Goal: Use online tool/utility: Utilize a website feature to perform a specific function

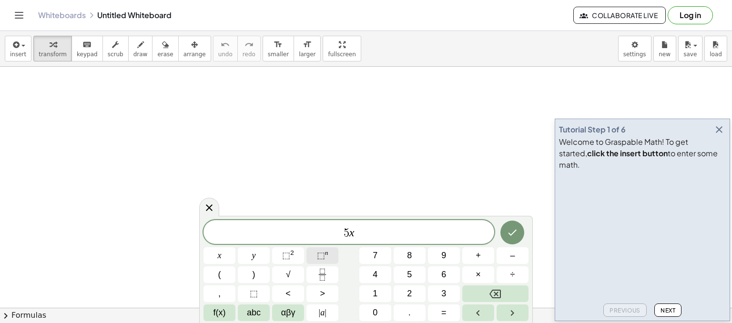
click at [315, 252] on button "⬚ n" at bounding box center [322, 255] width 32 height 17
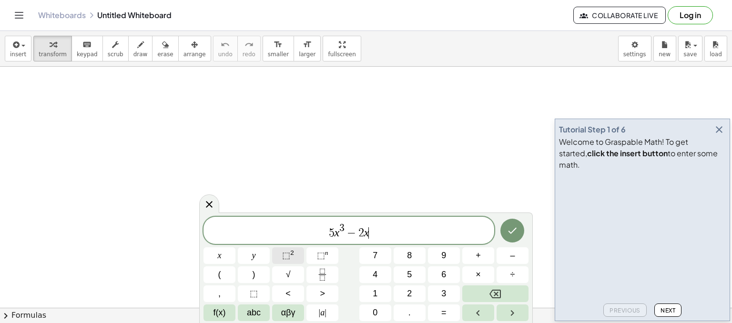
click at [282, 252] on span "⬚" at bounding box center [286, 256] width 8 height 10
click at [512, 231] on icon "Done" at bounding box center [511, 230] width 11 height 11
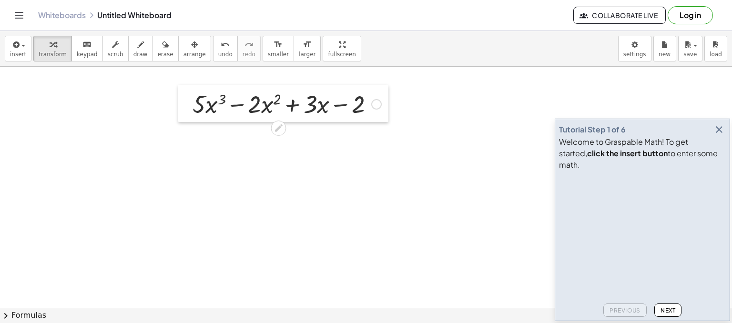
drag, startPoint x: 218, startPoint y: 151, endPoint x: 180, endPoint y: 106, distance: 58.8
click at [180, 106] on div at bounding box center [185, 103] width 14 height 37
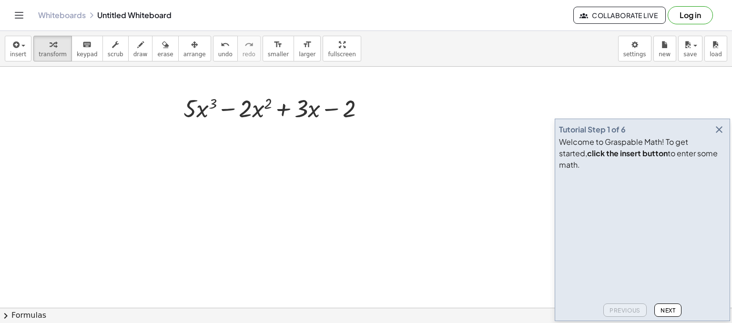
drag, startPoint x: 218, startPoint y: 183, endPoint x: 183, endPoint y: 152, distance: 46.9
click at [183, 152] on div at bounding box center [186, 148] width 14 height 36
drag, startPoint x: 249, startPoint y: 149, endPoint x: 204, endPoint y: 110, distance: 59.1
drag, startPoint x: 200, startPoint y: 176, endPoint x: 207, endPoint y: 98, distance: 78.4
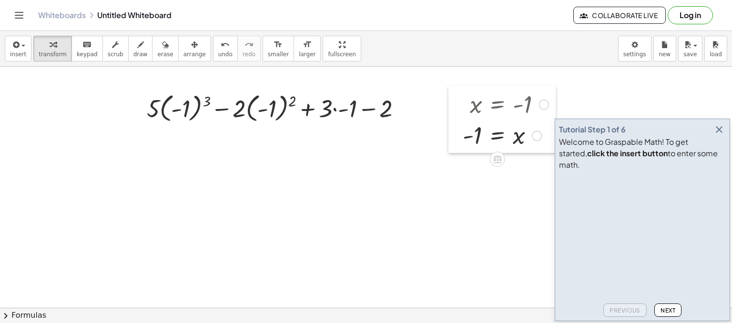
drag, startPoint x: 176, startPoint y: 147, endPoint x: 452, endPoint y: 102, distance: 279.9
click at [452, 102] on div at bounding box center [455, 119] width 14 height 67
drag, startPoint x: 208, startPoint y: 101, endPoint x: 183, endPoint y: 106, distance: 24.7
click at [183, 106] on div at bounding box center [278, 107] width 272 height 35
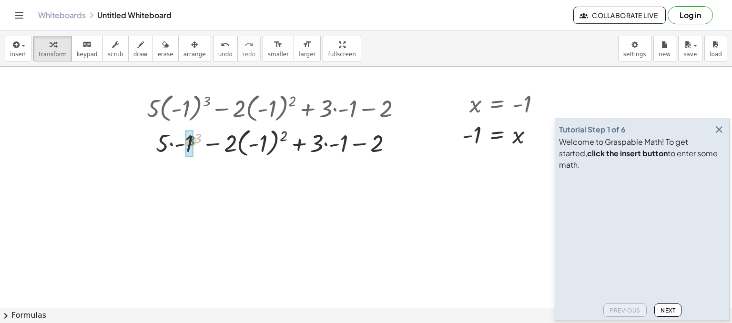
drag, startPoint x: 198, startPoint y: 140, endPoint x: 189, endPoint y: 144, distance: 9.8
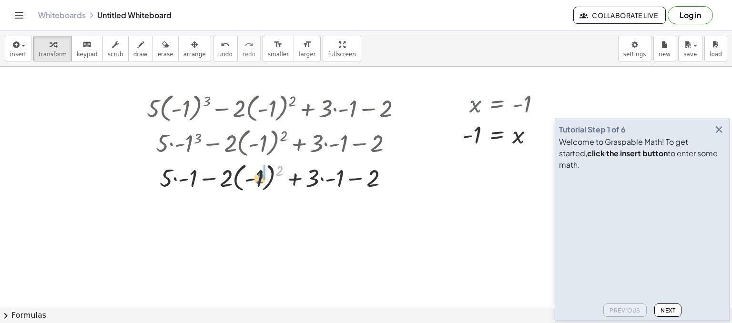
drag, startPoint x: 280, startPoint y: 173, endPoint x: 260, endPoint y: 181, distance: 21.6
click at [260, 181] on div at bounding box center [278, 177] width 272 height 35
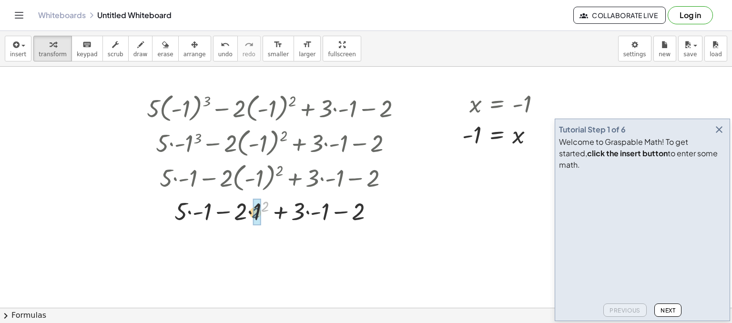
drag, startPoint x: 264, startPoint y: 204, endPoint x: 254, endPoint y: 211, distance: 11.8
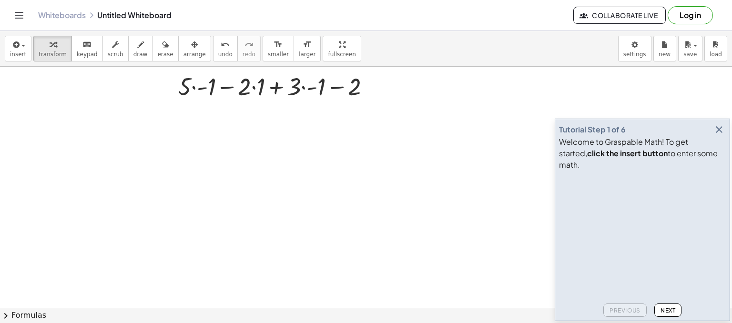
scroll to position [158, 0]
drag, startPoint x: 187, startPoint y: 91, endPoint x: 209, endPoint y: 91, distance: 21.9
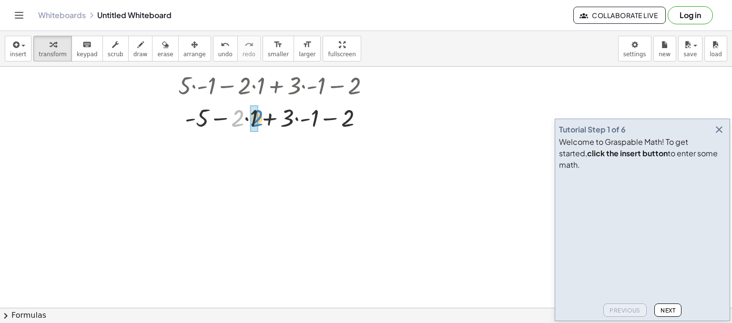
drag, startPoint x: 236, startPoint y: 122, endPoint x: 255, endPoint y: 122, distance: 19.1
drag, startPoint x: 280, startPoint y: 124, endPoint x: 306, endPoint y: 121, distance: 25.9
click at [269, 115] on div at bounding box center [278, 117] width 272 height 32
drag, startPoint x: 289, startPoint y: 118, endPoint x: 275, endPoint y: 117, distance: 13.8
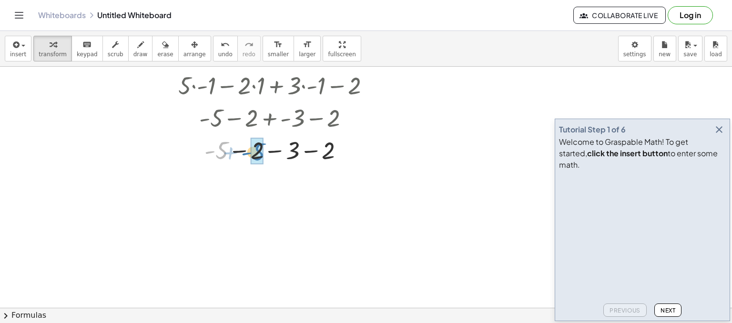
drag, startPoint x: 224, startPoint y: 147, endPoint x: 261, endPoint y: 147, distance: 37.2
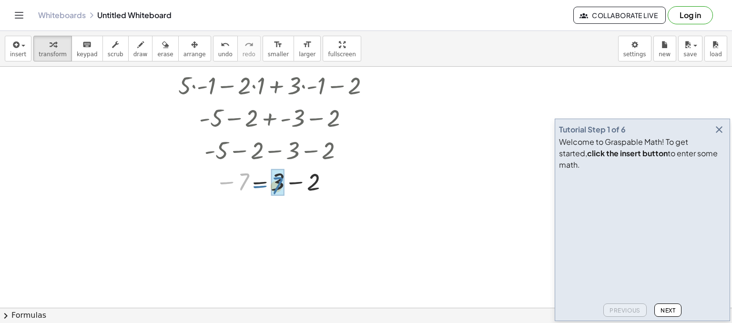
drag, startPoint x: 244, startPoint y: 176, endPoint x: 279, endPoint y: 181, distance: 35.5
drag, startPoint x: 267, startPoint y: 188, endPoint x: 304, endPoint y: 189, distance: 37.2
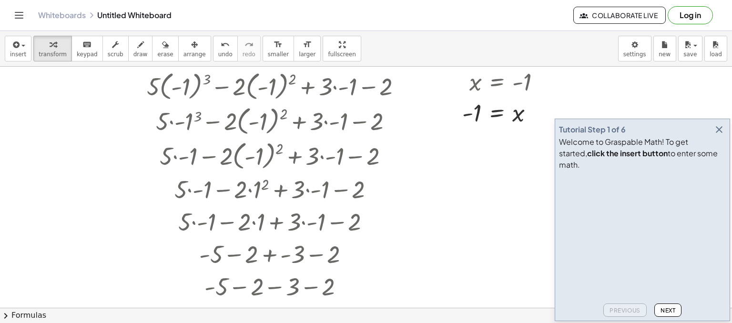
scroll to position [21, 0]
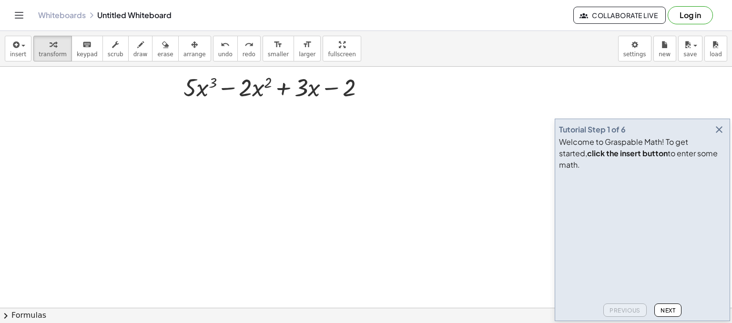
click at [254, 177] on div at bounding box center [366, 287] width 732 height 483
drag, startPoint x: 316, startPoint y: 199, endPoint x: 203, endPoint y: 96, distance: 153.1
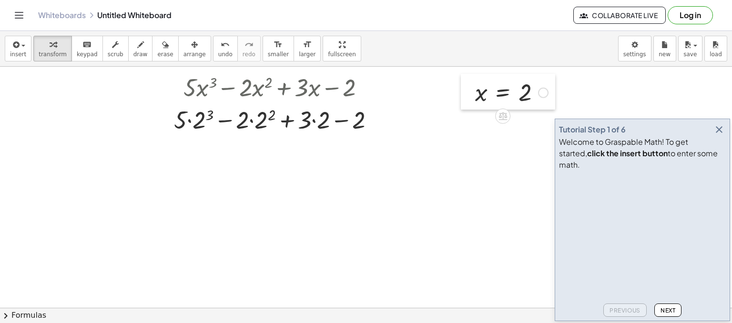
drag, startPoint x: 259, startPoint y: 200, endPoint x: 465, endPoint y: 96, distance: 230.9
click at [465, 96] on div at bounding box center [468, 92] width 14 height 36
drag, startPoint x: 208, startPoint y: 114, endPoint x: 198, endPoint y: 119, distance: 11.1
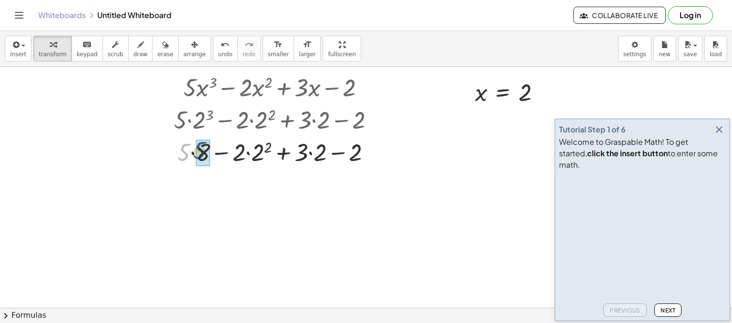
drag, startPoint x: 185, startPoint y: 155, endPoint x: 203, endPoint y: 153, distance: 18.2
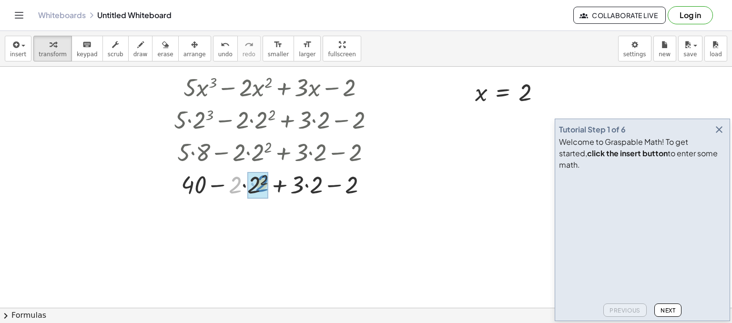
drag, startPoint x: 237, startPoint y: 182, endPoint x: 263, endPoint y: 181, distance: 26.7
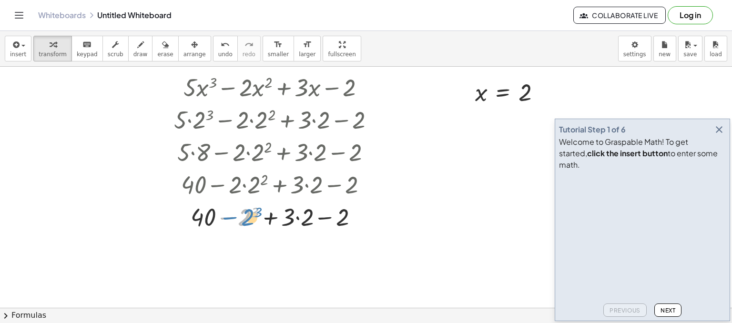
click at [251, 215] on div at bounding box center [278, 216] width 218 height 32
drag, startPoint x: 257, startPoint y: 212, endPoint x: 247, endPoint y: 216, distance: 10.7
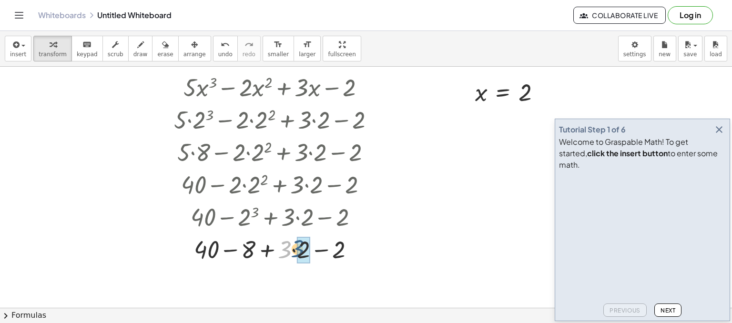
drag, startPoint x: 286, startPoint y: 253, endPoint x: 303, endPoint y: 252, distance: 17.2
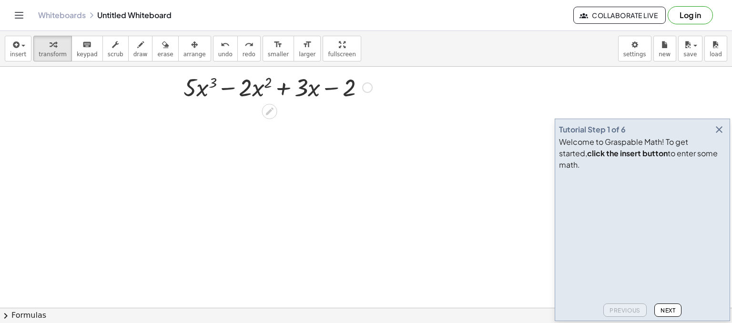
click at [256, 151] on div at bounding box center [366, 287] width 732 height 483
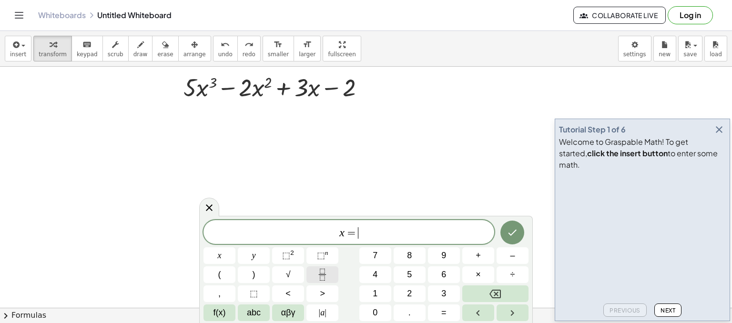
click at [319, 272] on icon "Fraction" at bounding box center [322, 275] width 12 height 12
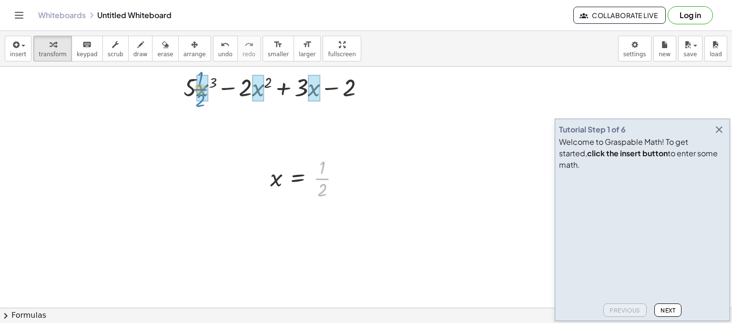
drag, startPoint x: 317, startPoint y: 177, endPoint x: 194, endPoint y: 86, distance: 152.2
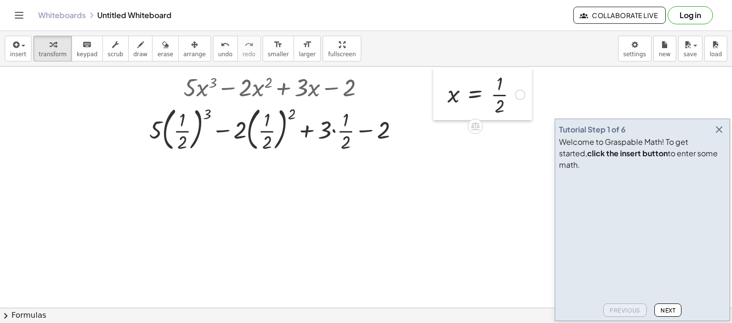
drag, startPoint x: 265, startPoint y: 180, endPoint x: 448, endPoint y: 98, distance: 199.8
click at [447, 98] on div at bounding box center [440, 94] width 14 height 52
drag, startPoint x: 208, startPoint y: 111, endPoint x: 183, endPoint y: 140, distance: 37.8
click at [183, 140] on div at bounding box center [277, 128] width 267 height 51
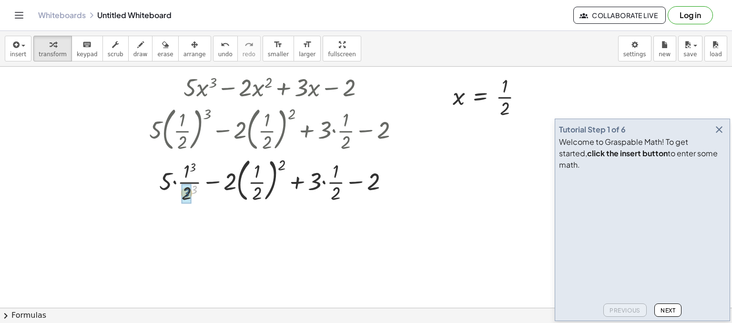
drag, startPoint x: 195, startPoint y: 191, endPoint x: 187, endPoint y: 194, distance: 8.8
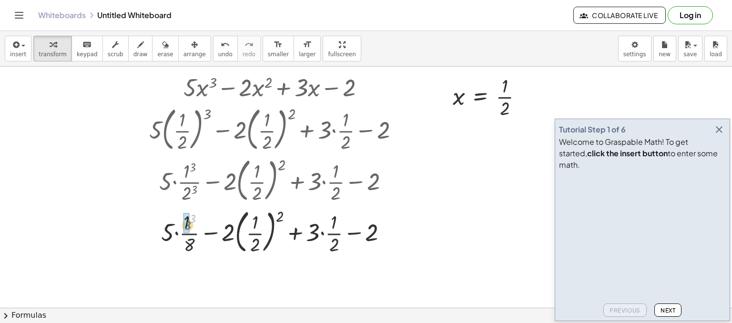
drag, startPoint x: 191, startPoint y: 216, endPoint x: 187, endPoint y: 221, distance: 5.8
drag, startPoint x: 278, startPoint y: 217, endPoint x: 251, endPoint y: 248, distance: 40.2
click at [251, 248] on div at bounding box center [277, 230] width 267 height 51
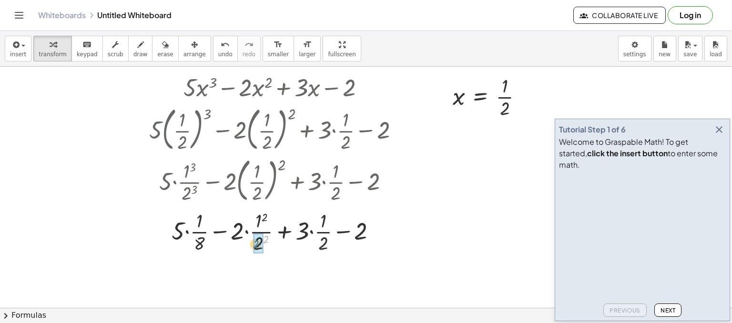
drag, startPoint x: 267, startPoint y: 240, endPoint x: 256, endPoint y: 245, distance: 11.5
drag, startPoint x: 264, startPoint y: 215, endPoint x: 259, endPoint y: 221, distance: 7.4
drag, startPoint x: 183, startPoint y: 233, endPoint x: 204, endPoint y: 227, distance: 21.7
click at [204, 227] on div at bounding box center [277, 231] width 267 height 48
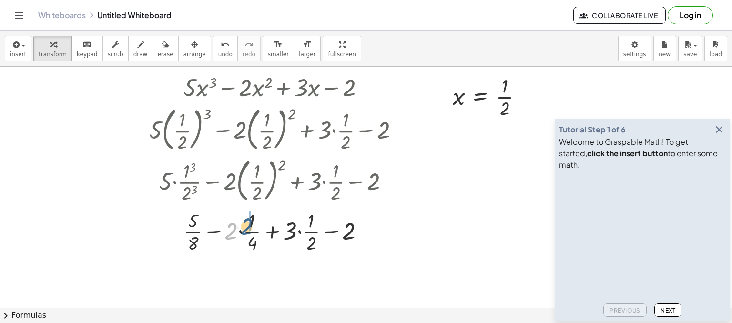
drag, startPoint x: 232, startPoint y: 231, endPoint x: 251, endPoint y: 225, distance: 19.4
click at [251, 225] on div at bounding box center [277, 231] width 267 height 48
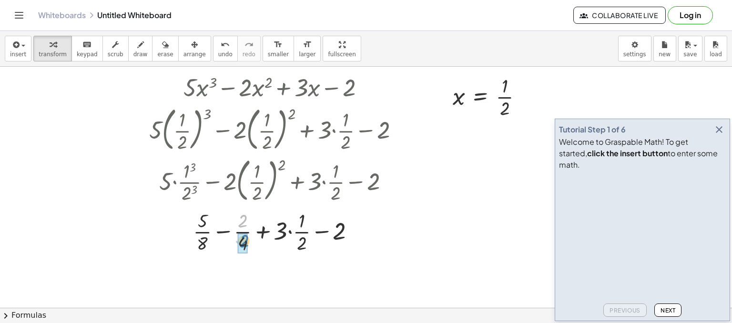
drag, startPoint x: 241, startPoint y: 221, endPoint x: 243, endPoint y: 242, distance: 20.5
drag, startPoint x: 286, startPoint y: 231, endPoint x: 304, endPoint y: 223, distance: 19.6
click at [304, 223] on div at bounding box center [277, 231] width 267 height 48
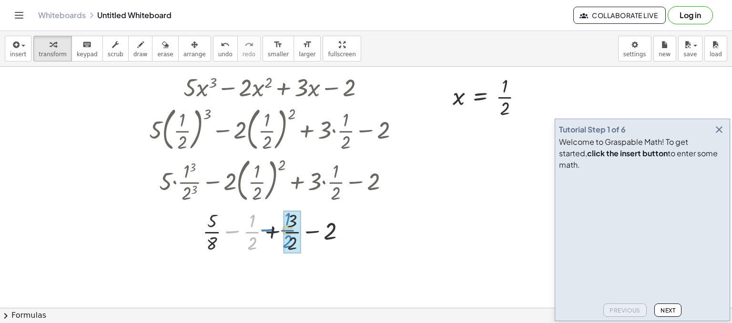
drag, startPoint x: 253, startPoint y: 232, endPoint x: 291, endPoint y: 230, distance: 37.7
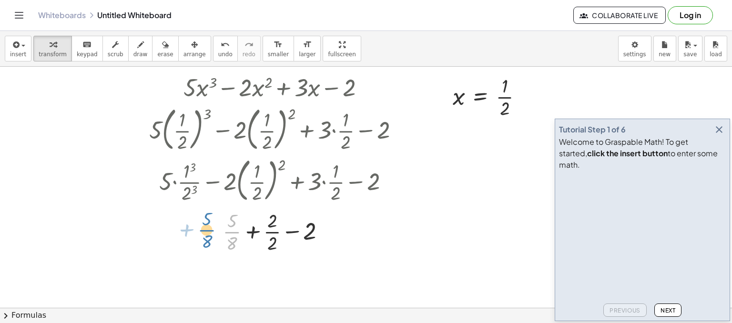
drag, startPoint x: 230, startPoint y: 231, endPoint x: 201, endPoint y: 230, distance: 29.1
click at [201, 230] on div at bounding box center [277, 231] width 267 height 48
drag, startPoint x: 272, startPoint y: 240, endPoint x: 272, endPoint y: 219, distance: 21.4
drag, startPoint x: 272, startPoint y: 231, endPoint x: 309, endPoint y: 229, distance: 36.2
